Goal: Transaction & Acquisition: Download file/media

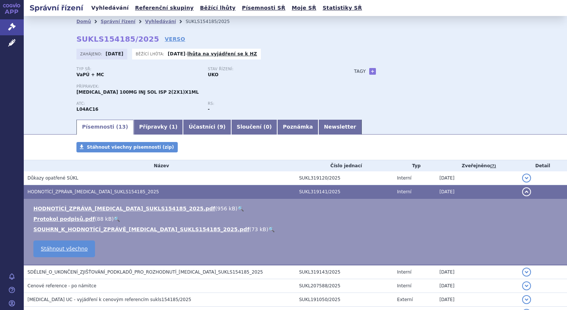
click at [111, 6] on link "Vyhledávání" at bounding box center [110, 8] width 42 height 10
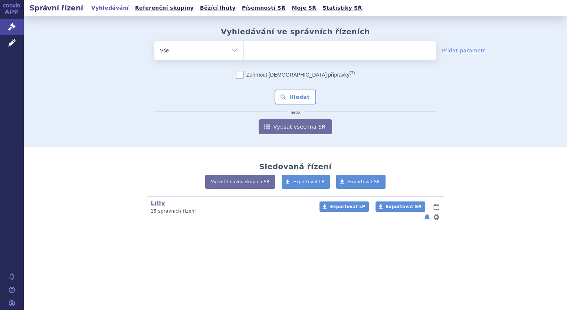
click at [270, 54] on ul at bounding box center [340, 49] width 193 height 16
click at [244, 54] on select at bounding box center [244, 50] width 0 height 19
type input "om"
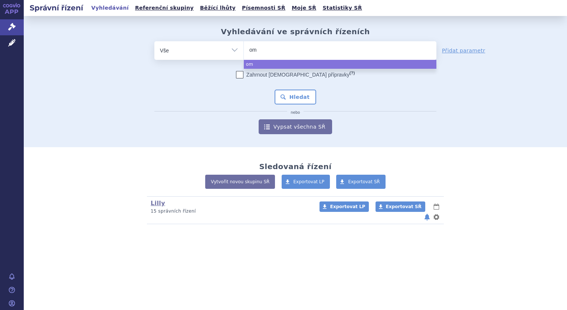
type input "omv"
type input "omvo"
type input "omvoh"
select select "omvoh"
click at [289, 94] on button "Hledat" at bounding box center [296, 97] width 42 height 15
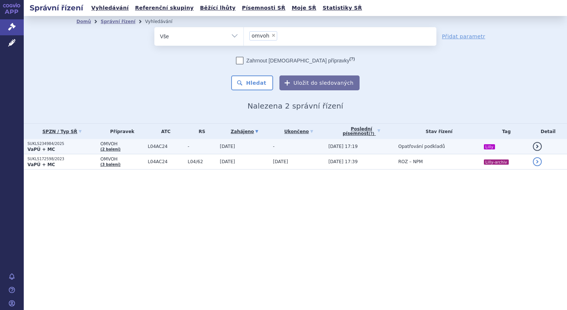
click at [242, 147] on td "13.06.2025" at bounding box center [243, 146] width 53 height 15
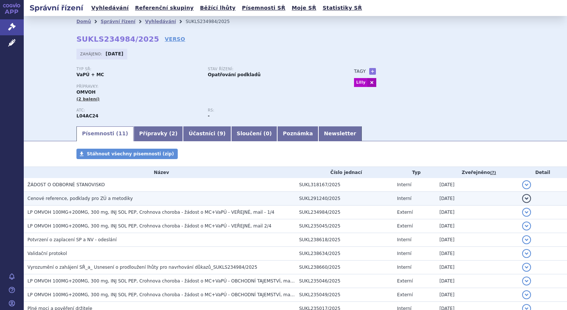
click at [103, 202] on h3 "Cenové reference, podklady pro ZÚ a metodiky" at bounding box center [161, 198] width 268 height 7
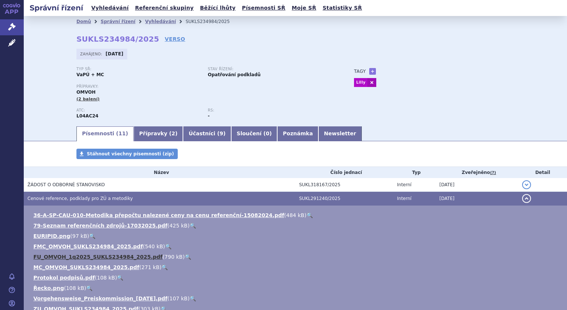
click at [80, 256] on link "FU_OMVOH_1q2025_SUKLS234984_2025.pdf" at bounding box center [97, 257] width 129 height 6
